Goal: Navigation & Orientation: Find specific page/section

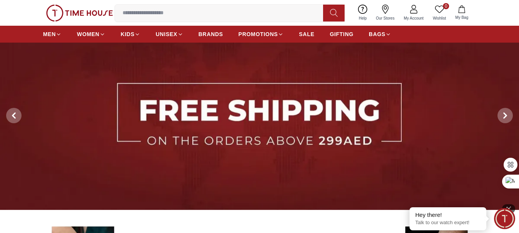
scroll to position [23, 0]
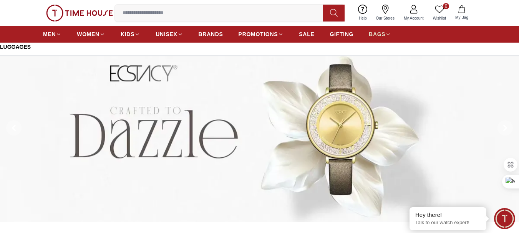
click at [389, 33] on icon at bounding box center [388, 34] width 6 height 6
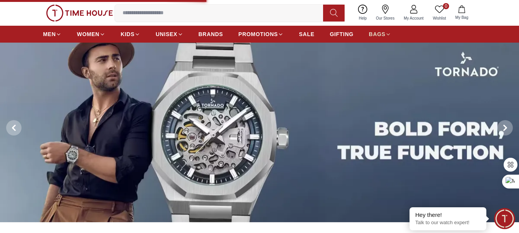
click at [385, 35] on span "BAGS" at bounding box center [377, 34] width 17 height 8
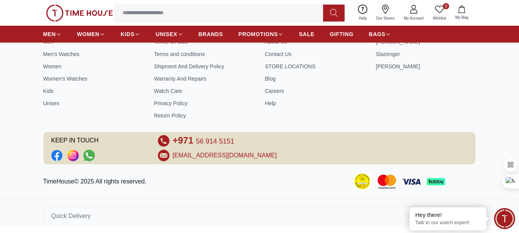
scroll to position [1310, 0]
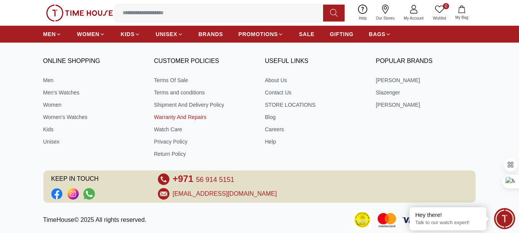
click at [180, 118] on link "Warranty And Repairs" at bounding box center [204, 117] width 100 height 8
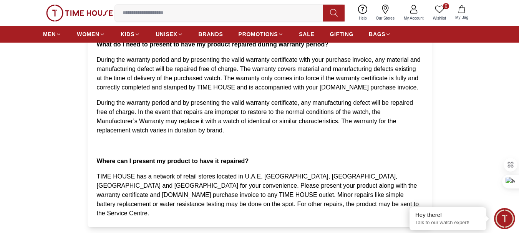
scroll to position [269, 0]
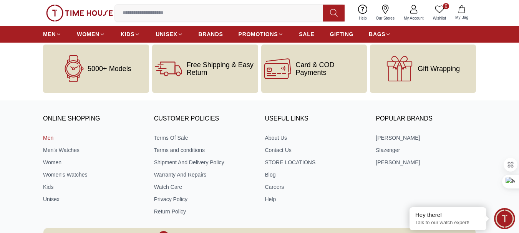
click at [45, 134] on link "Men" at bounding box center [93, 138] width 100 height 8
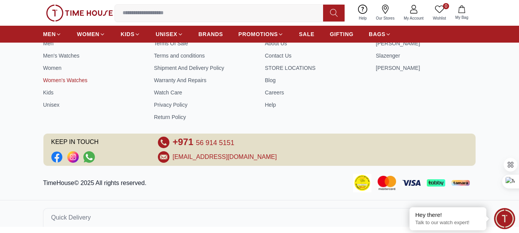
scroll to position [1597, 0]
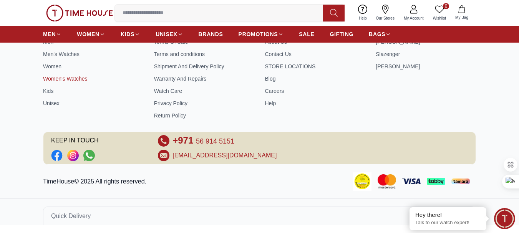
click at [70, 79] on link "Women's Watches" at bounding box center [93, 79] width 100 height 8
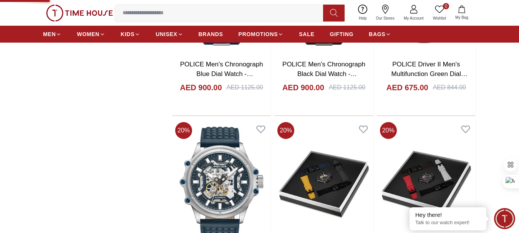
scroll to position [2992, 0]
